Goal: Use online tool/utility: Utilize a website feature to perform a specific function

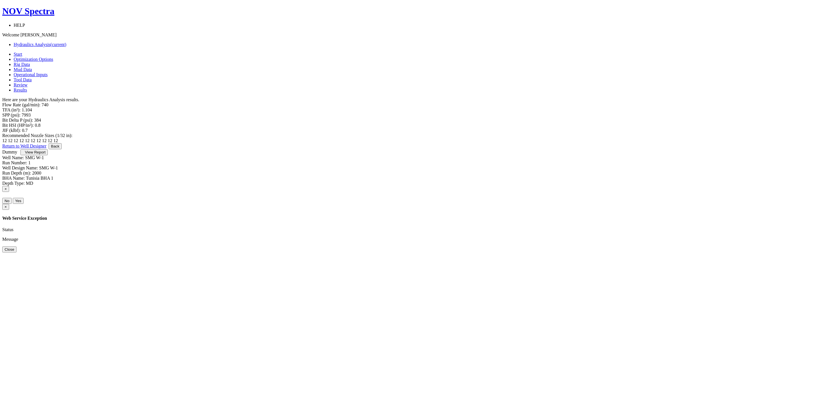
click at [62, 149] on button "Back" at bounding box center [55, 146] width 13 height 6
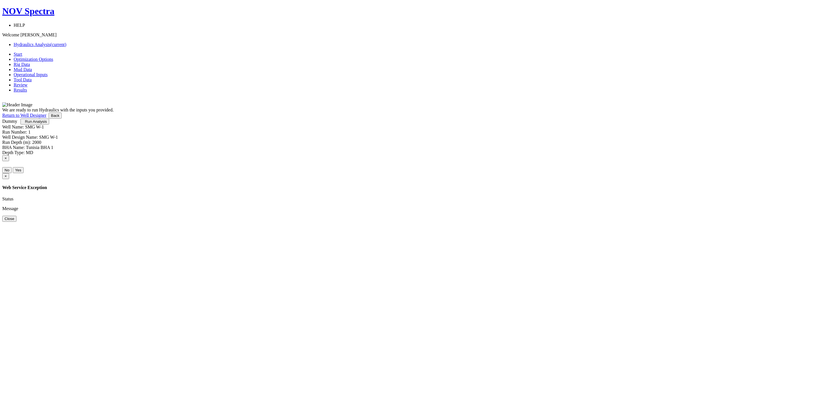
click at [62, 119] on button "Back" at bounding box center [55, 116] width 13 height 6
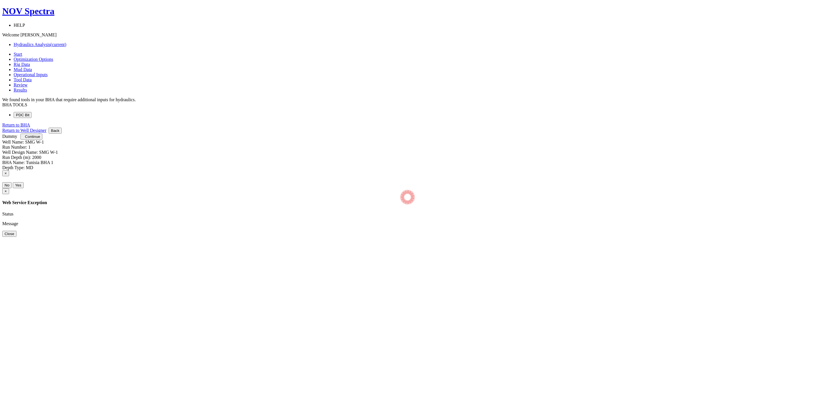
select select "8"
select select "3"
select select "10"
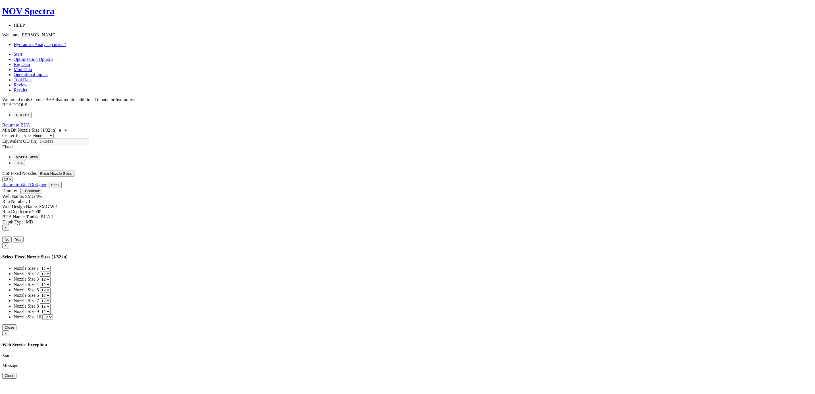
click at [62, 188] on button "Back" at bounding box center [55, 185] width 13 height 6
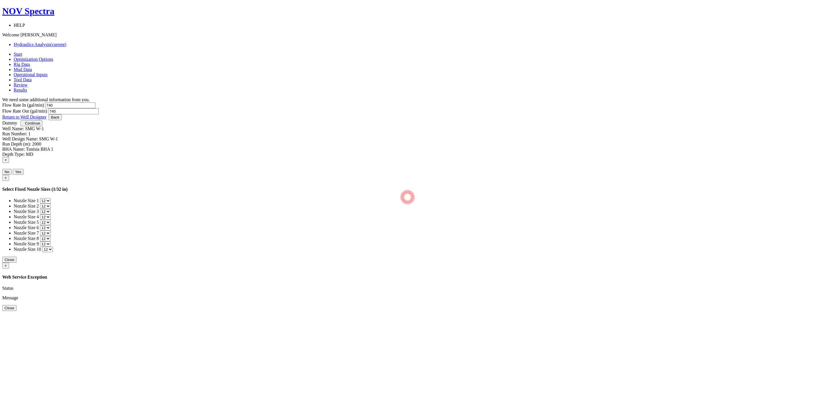
type input "2801.196"
click at [62, 120] on button "Back" at bounding box center [55, 117] width 13 height 6
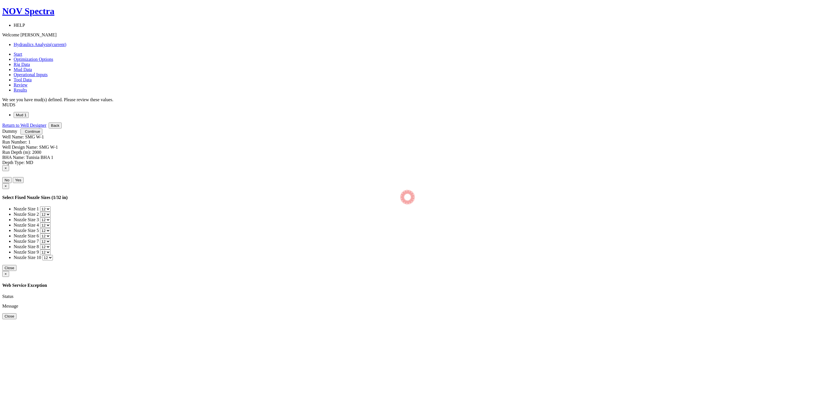
select select "14"
select select "4"
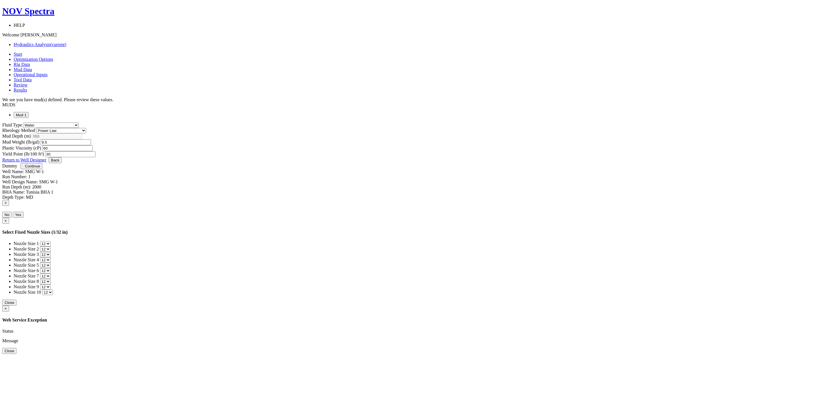
click at [62, 163] on button "Back" at bounding box center [55, 160] width 13 height 6
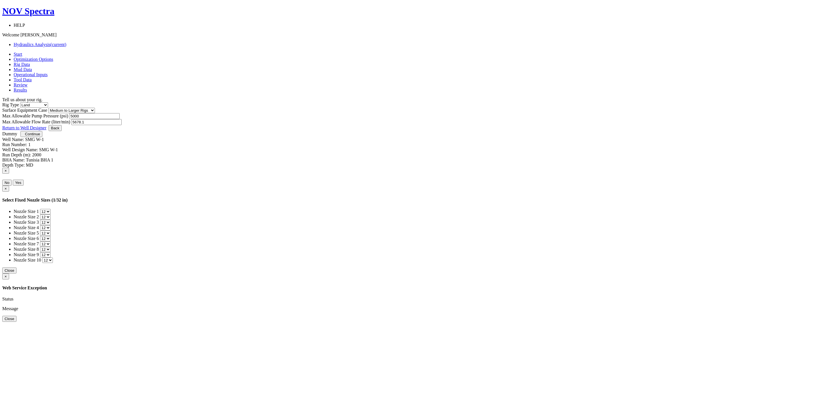
drag, startPoint x: 444, startPoint y: 127, endPoint x: 400, endPoint y: 123, distance: 43.6
click at [400, 123] on div "Max Allowable Pump Pressure (psi) 5000 Max Allowable Flow Rate (liter/min) 5678…" at bounding box center [407, 119] width 811 height 12
type input "5000"
click at [431, 125] on div "Let's get your Hydraulics Analysis done right. Here's what is coming up: You wi…" at bounding box center [407, 113] width 811 height 23
click at [40, 136] on span "Continue" at bounding box center [32, 134] width 15 height 4
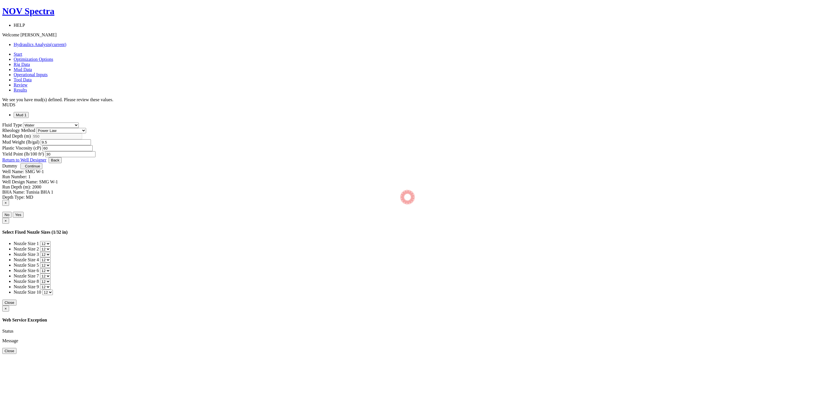
select select "14"
select select "4"
click at [40, 168] on span "Continue" at bounding box center [32, 166] width 15 height 4
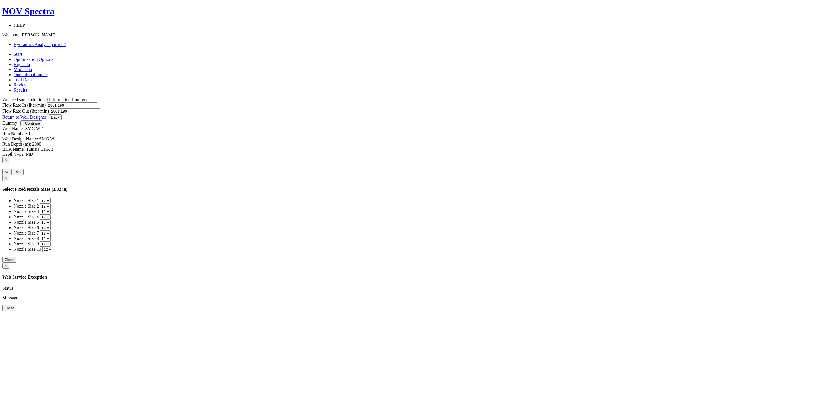
drag, startPoint x: 349, startPoint y: 98, endPoint x: 303, endPoint y: 99, distance: 46.1
click at [303, 102] on div "Flow Rate In (liter/min) 2801.196 Flow Rate Out (liter/min) 2801.196" at bounding box center [407, 108] width 811 height 12
click at [97, 102] on input "2801.196" at bounding box center [72, 105] width 50 height 6
drag, startPoint x: 351, startPoint y: 98, endPoint x: 305, endPoint y: 99, distance: 45.5
click at [305, 102] on div "Flow Rate In (liter/min) 2801.196 Flow Rate Out (liter/min) 2801.196" at bounding box center [407, 108] width 811 height 12
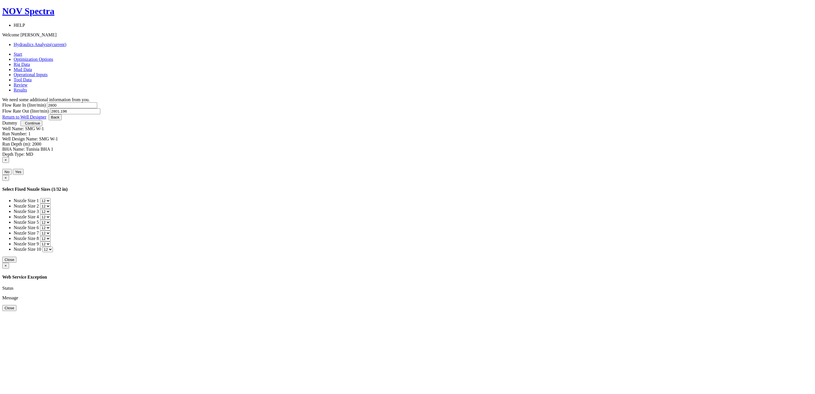
type input "2800"
click at [100, 108] on input "2801.196" at bounding box center [75, 111] width 50 height 6
type input "2800"
click at [440, 114] on div "Let's get your Hydraulics Analysis done right. Here's what is coming up: You wi…" at bounding box center [407, 108] width 811 height 12
click at [40, 125] on span "Continue" at bounding box center [32, 123] width 15 height 4
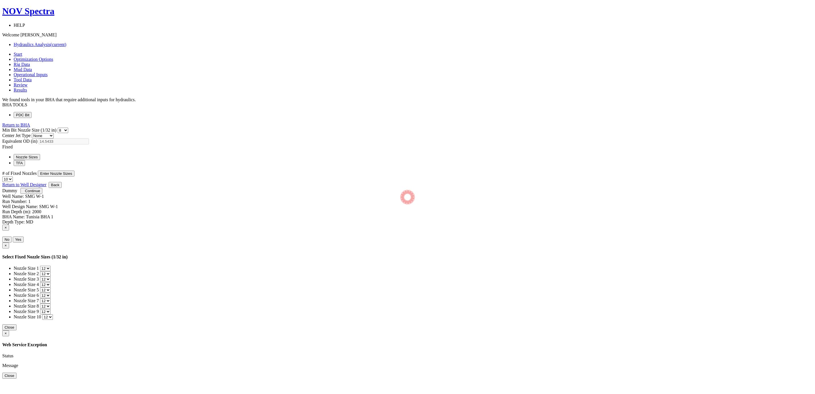
select select "8"
select select "3"
select select "10"
click at [74, 171] on button "Enter Nozzle Sizes" at bounding box center [56, 174] width 37 height 6
click at [16, 324] on button "Close" at bounding box center [9, 327] width 14 height 6
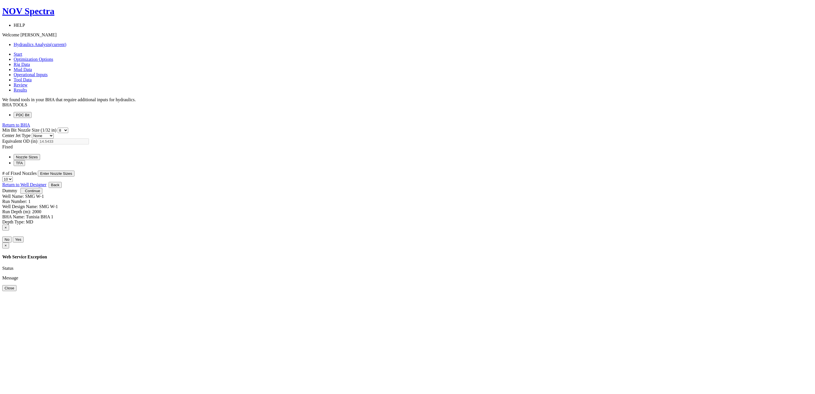
click at [40, 193] on span "Continue" at bounding box center [32, 191] width 15 height 4
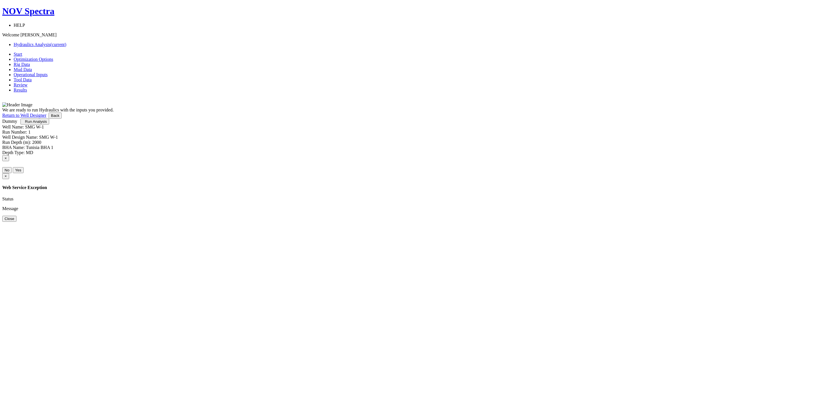
click at [47, 124] on span "Run Analysis" at bounding box center [36, 121] width 22 height 4
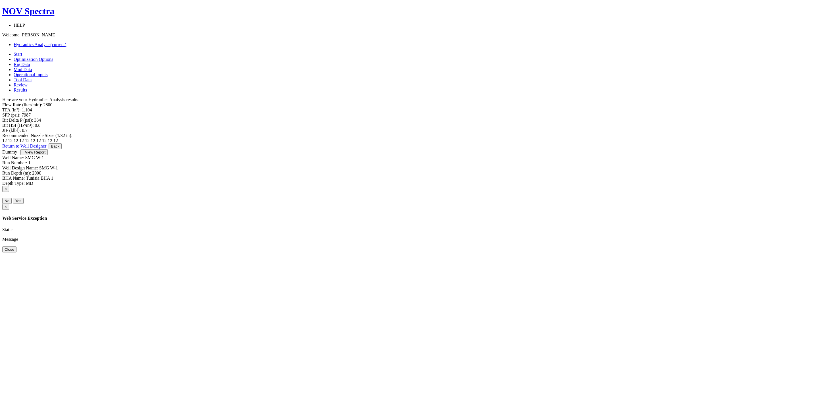
click at [45, 154] on span "View Report" at bounding box center [35, 152] width 20 height 4
click at [46, 148] on link "Return to Well Designer" at bounding box center [24, 146] width 44 height 5
